Goal: Task Accomplishment & Management: Use online tool/utility

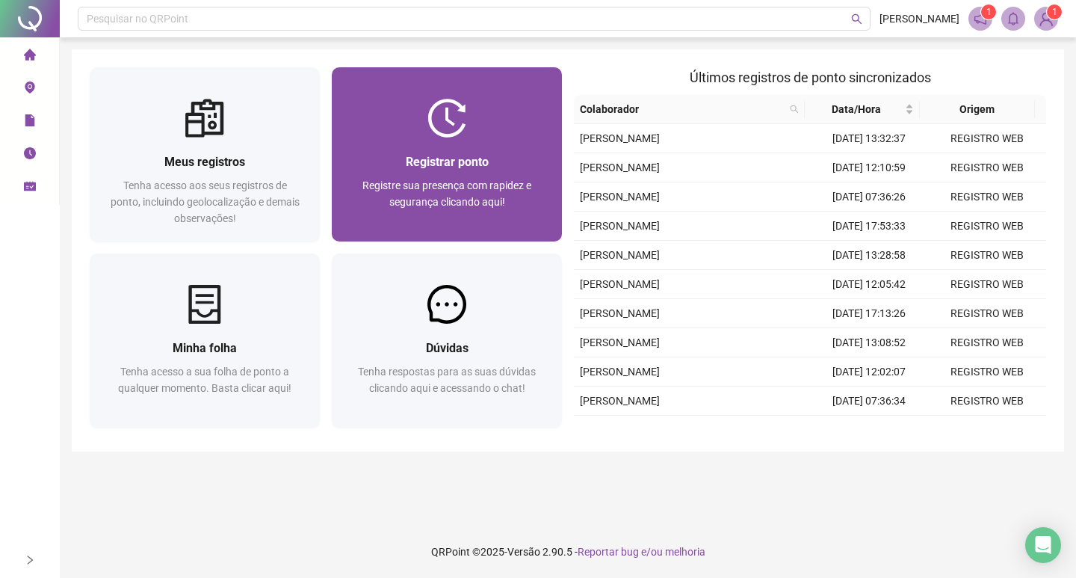
click at [445, 117] on img at bounding box center [446, 118] width 39 height 39
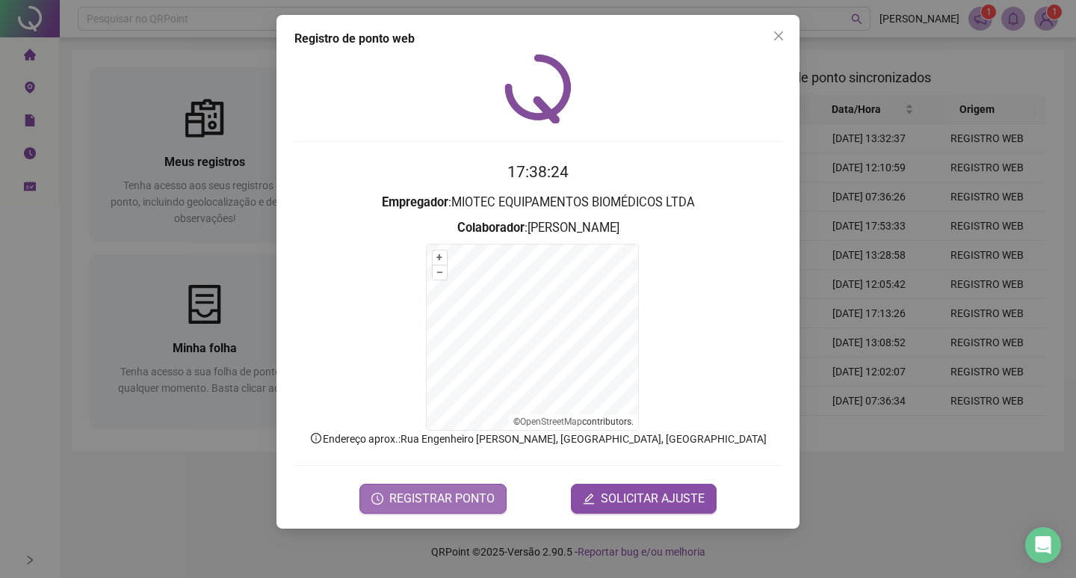
click at [486, 497] on span "REGISTRAR PONTO" at bounding box center [441, 498] width 105 height 18
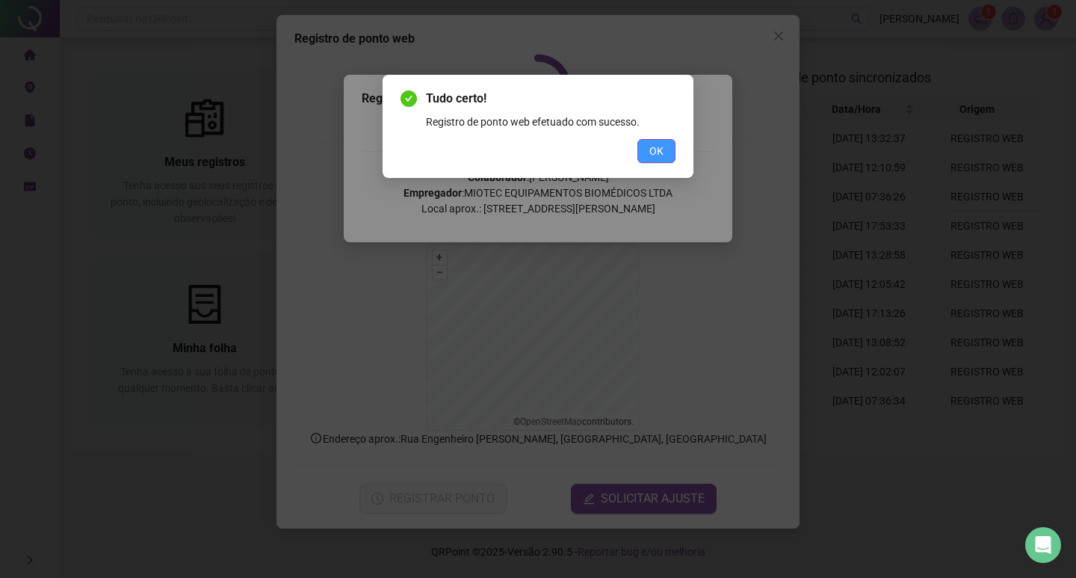
click at [659, 155] on span "OK" at bounding box center [656, 151] width 14 height 16
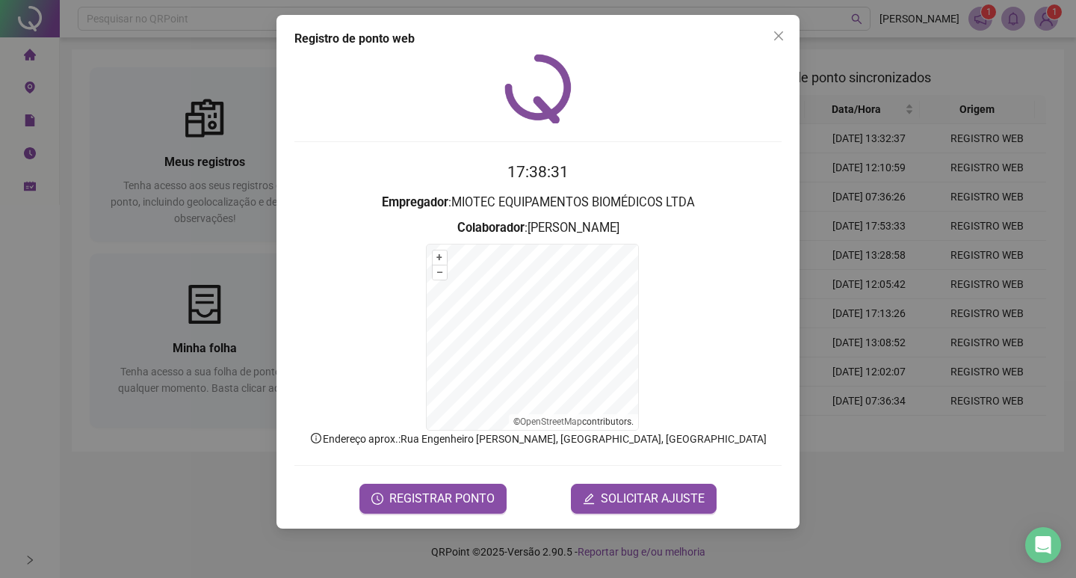
click at [781, 40] on icon "close" at bounding box center [779, 36] width 12 height 12
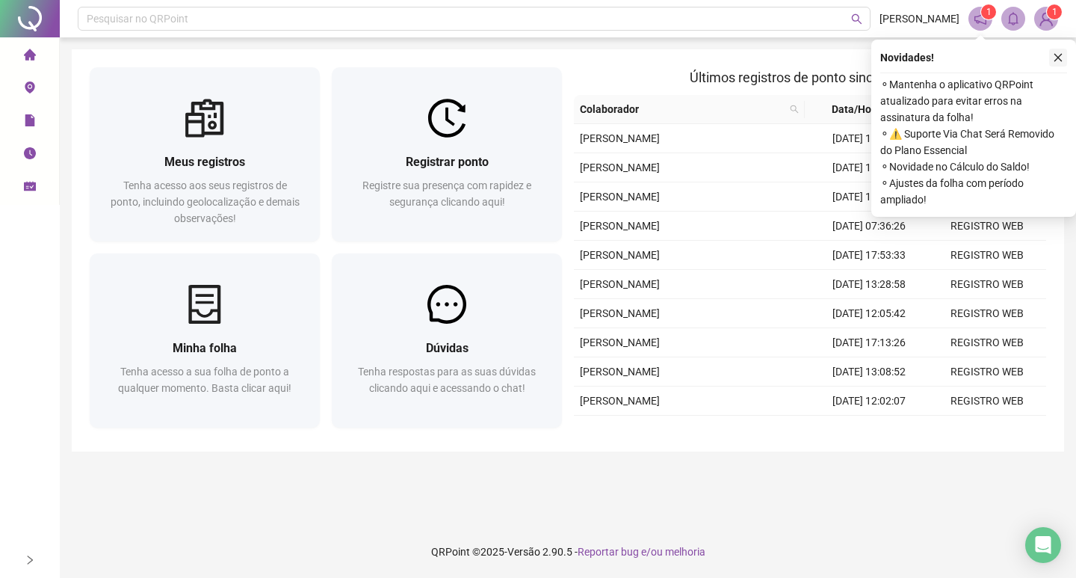
click at [1052, 57] on button "button" at bounding box center [1058, 58] width 18 height 18
